Goal: Task Accomplishment & Management: Complete application form

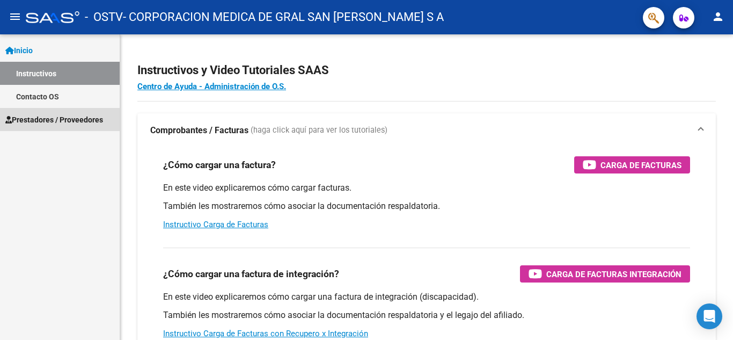
click at [44, 118] on span "Prestadores / Proveedores" at bounding box center [54, 120] width 98 height 12
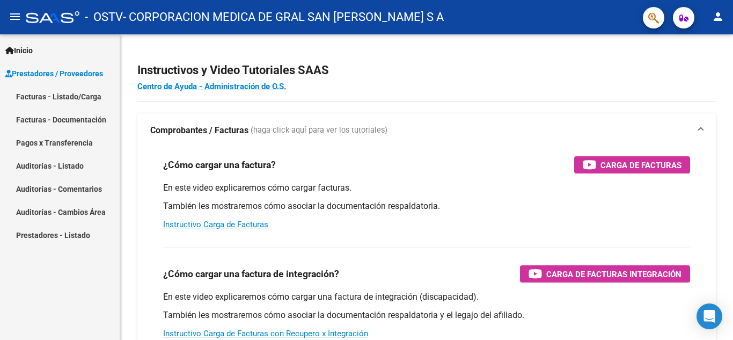
click at [56, 73] on span "Prestadores / Proveedores" at bounding box center [54, 74] width 98 height 12
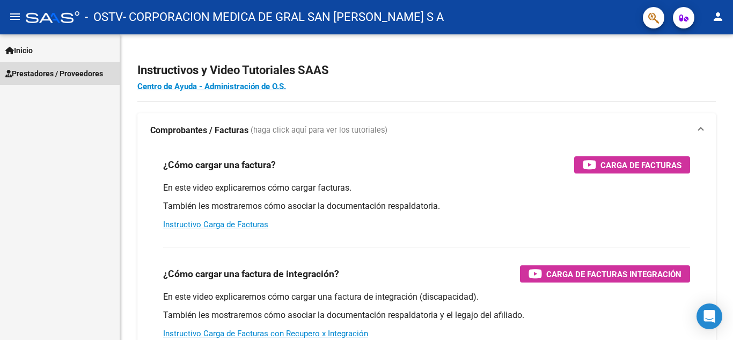
click at [56, 73] on span "Prestadores / Proveedores" at bounding box center [54, 74] width 98 height 12
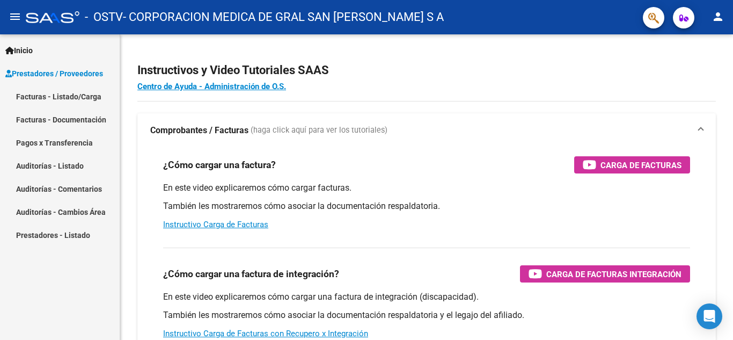
click at [83, 119] on link "Facturas - Documentación" at bounding box center [60, 119] width 120 height 23
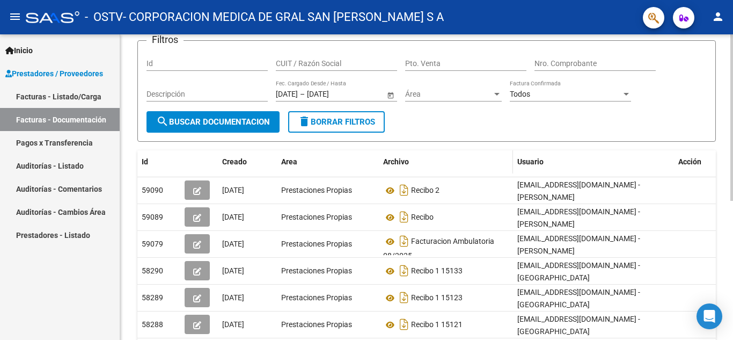
scroll to position [107, 0]
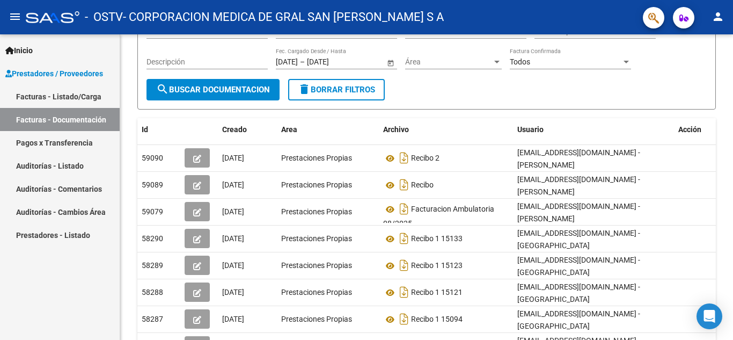
click at [69, 94] on link "Facturas - Listado/Carga" at bounding box center [60, 96] width 120 height 23
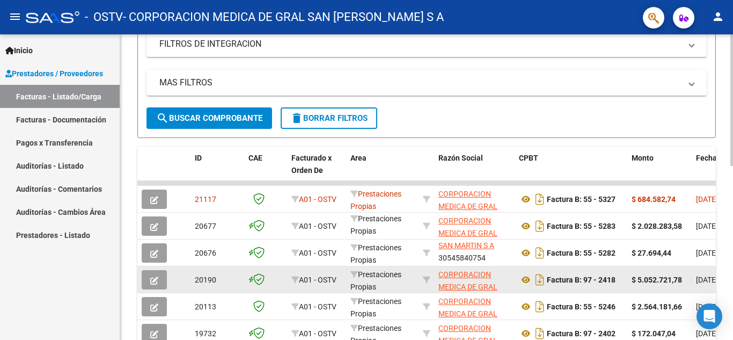
scroll to position [2, 0]
click at [156, 281] on icon "button" at bounding box center [154, 280] width 8 height 8
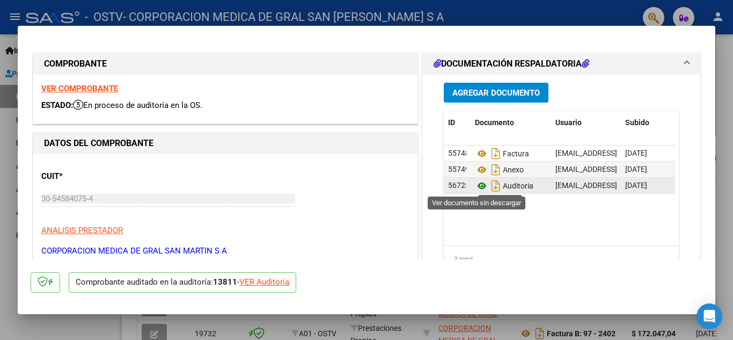
click at [477, 186] on icon at bounding box center [482, 185] width 14 height 13
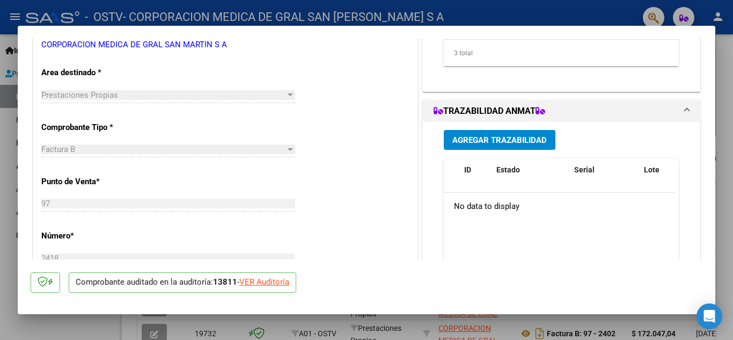
scroll to position [215, 0]
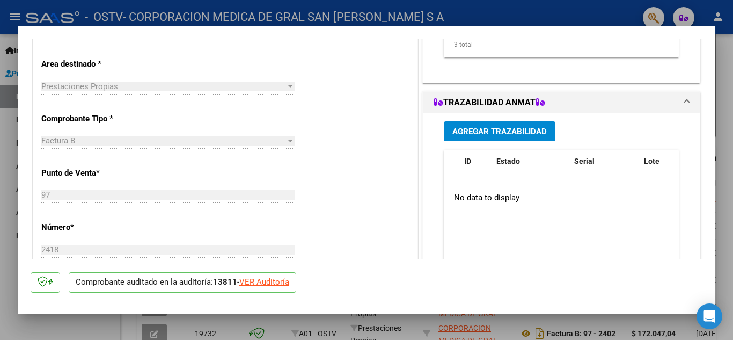
click at [276, 278] on div "VER Auditoría" at bounding box center [264, 282] width 50 height 12
type input "$ 0,00"
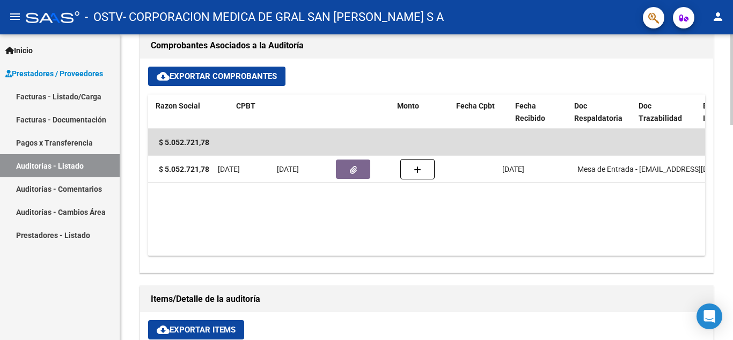
scroll to position [0, 29]
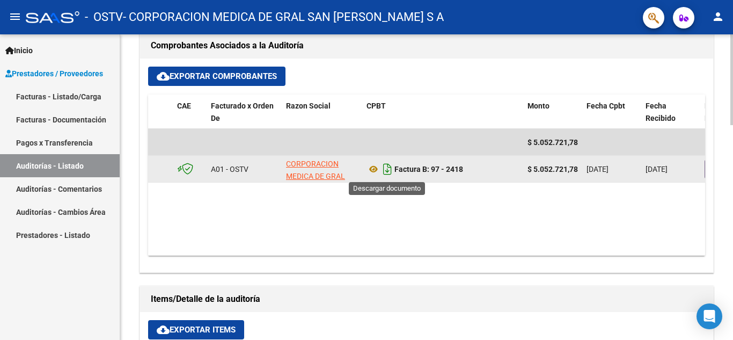
click at [388, 171] on icon "Descargar documento" at bounding box center [387, 168] width 14 height 17
click at [375, 170] on icon at bounding box center [373, 169] width 14 height 13
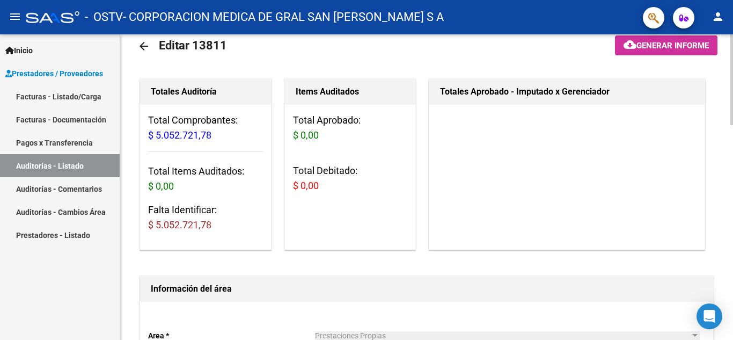
scroll to position [0, 0]
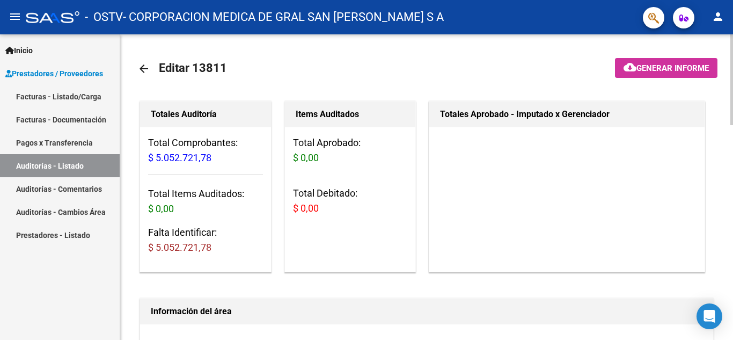
click at [665, 68] on span "Generar informe" at bounding box center [672, 68] width 72 height 10
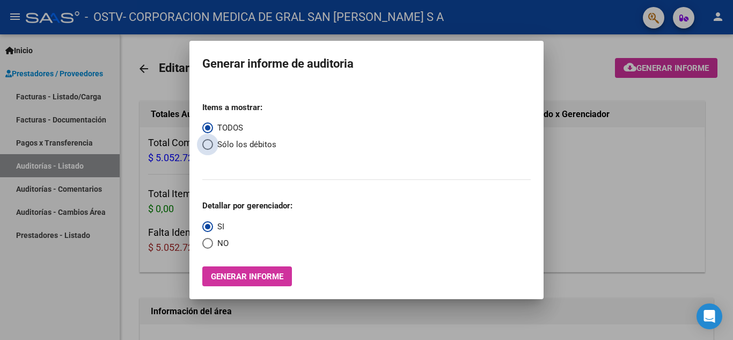
click at [233, 142] on span "Sólo los débitos" at bounding box center [244, 144] width 63 height 12
click at [213, 142] on input "Sólo los débitos" at bounding box center [207, 144] width 11 height 11
radio input "true"
click at [258, 272] on span "Generar informe" at bounding box center [247, 276] width 72 height 10
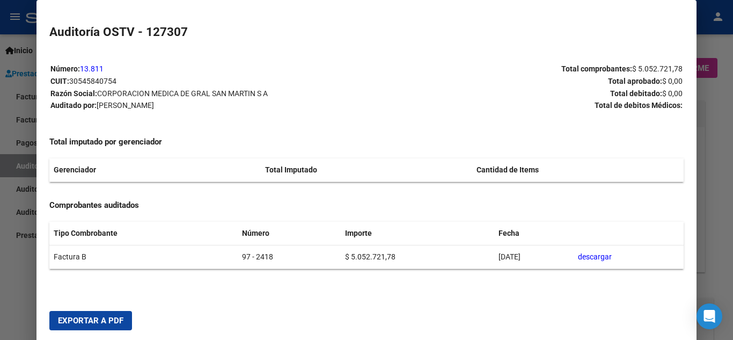
click at [604, 258] on link "descargar" at bounding box center [595, 256] width 34 height 9
click at [114, 319] on span "Exportar a PDF" at bounding box center [90, 320] width 65 height 10
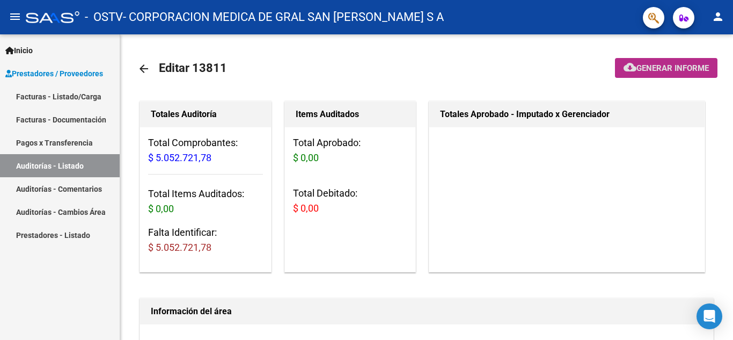
click at [63, 117] on link "Facturas - Documentación" at bounding box center [60, 119] width 120 height 23
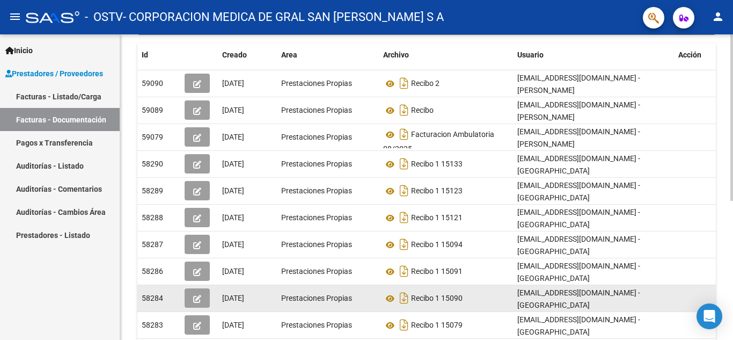
scroll to position [215, 0]
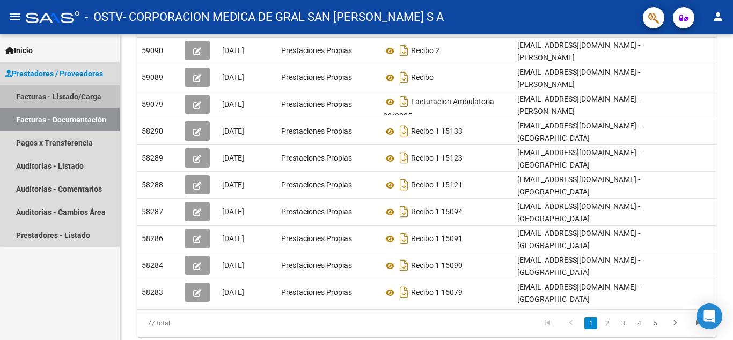
click at [82, 95] on link "Facturas - Listado/Carga" at bounding box center [60, 96] width 120 height 23
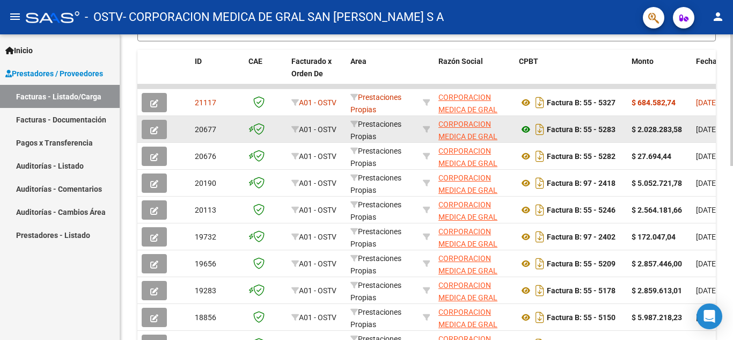
scroll to position [375, 0]
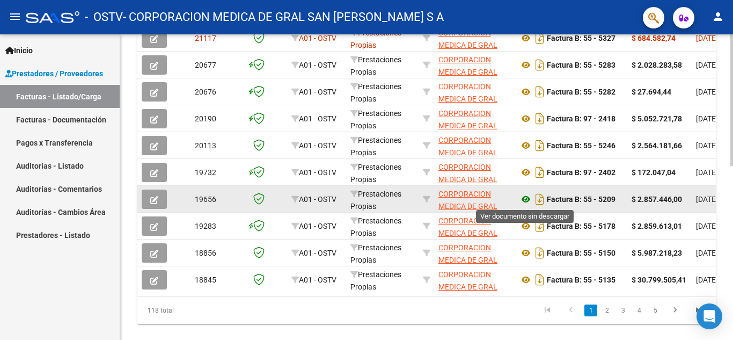
click at [524, 198] on icon at bounding box center [526, 199] width 14 height 13
click at [158, 200] on icon "button" at bounding box center [154, 200] width 8 height 8
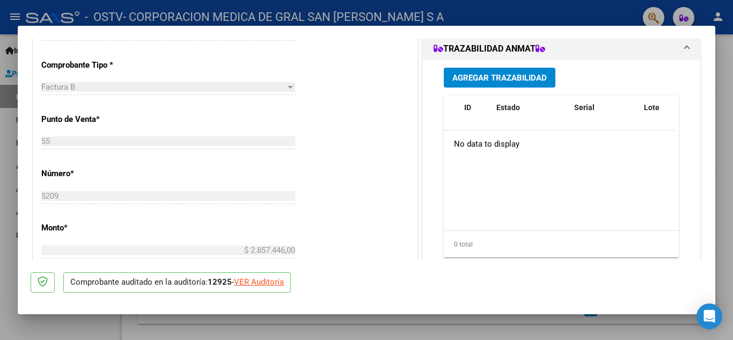
scroll to position [322, 0]
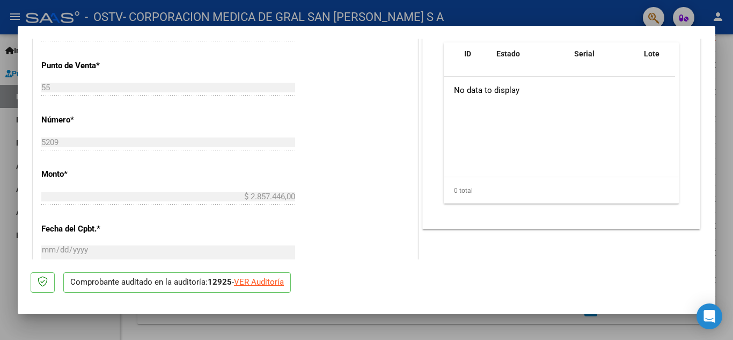
click at [273, 285] on div "VER Auditoría" at bounding box center [259, 282] width 50 height 12
type input "$ 0,00"
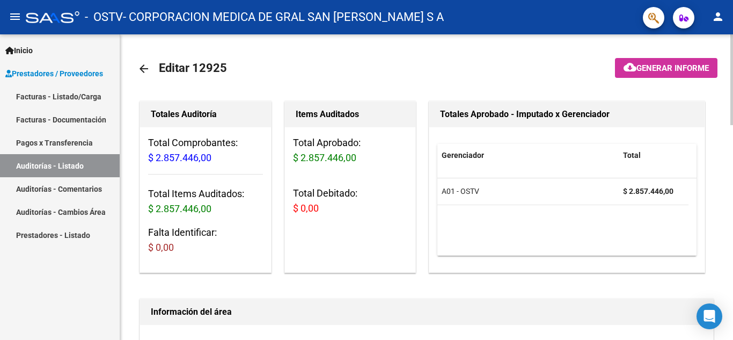
click at [646, 67] on span "Generar informe" at bounding box center [672, 68] width 72 height 10
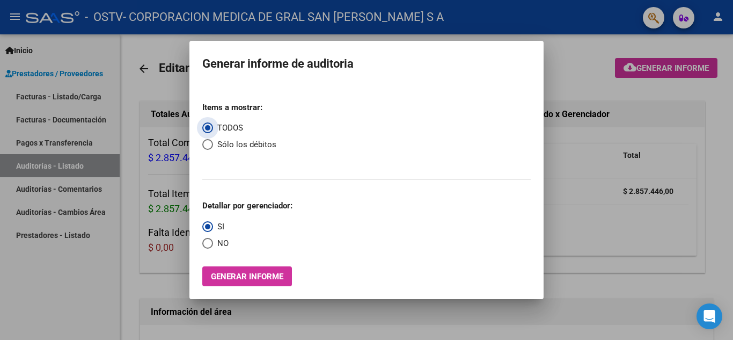
click at [247, 143] on span "Sólo los débitos" at bounding box center [244, 144] width 63 height 12
click at [213, 143] on input "Sólo los débitos" at bounding box center [207, 144] width 11 height 11
radio input "true"
click at [268, 277] on span "Generar informe" at bounding box center [247, 276] width 72 height 10
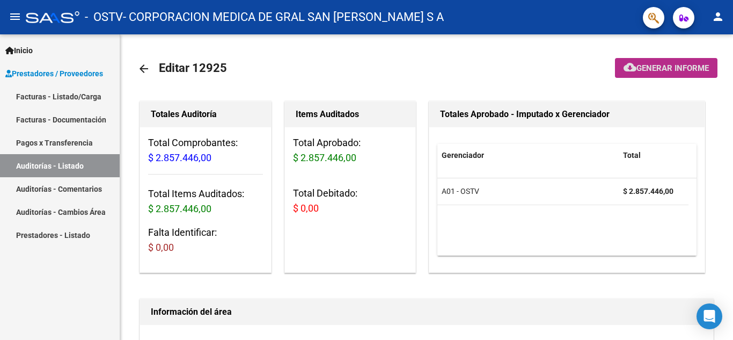
click at [93, 121] on link "Facturas - Documentación" at bounding box center [60, 119] width 120 height 23
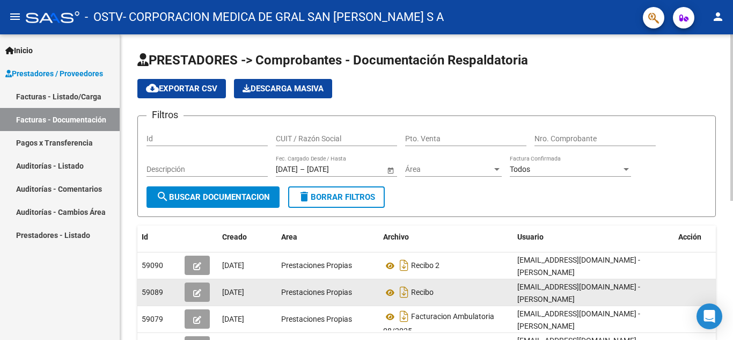
scroll to position [107, 0]
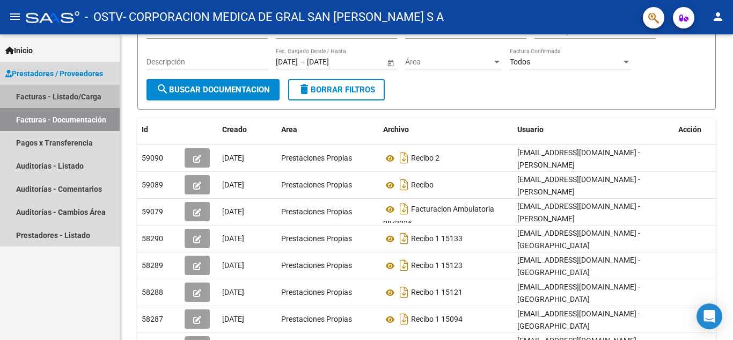
click at [79, 95] on link "Facturas - Listado/Carga" at bounding box center [60, 96] width 120 height 23
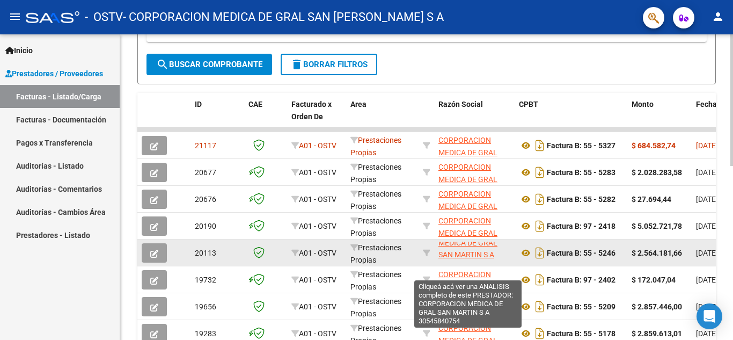
scroll to position [26, 0]
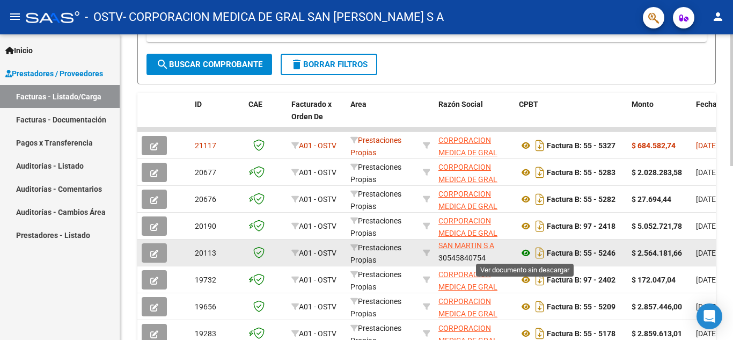
click at [526, 253] on icon at bounding box center [526, 252] width 14 height 13
click at [156, 255] on icon "button" at bounding box center [154, 253] width 8 height 8
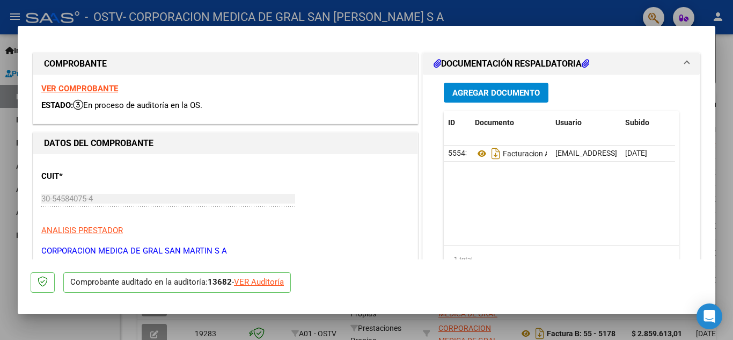
scroll to position [54, 0]
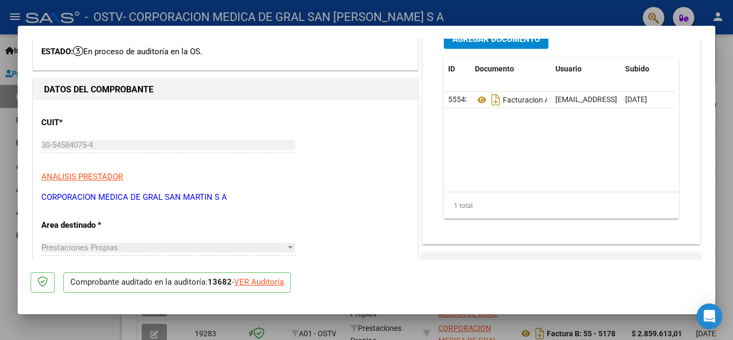
click at [263, 282] on div "VER Auditoría" at bounding box center [259, 282] width 50 height 12
type input "$ 0,00"
